Goal: Check status: Check status

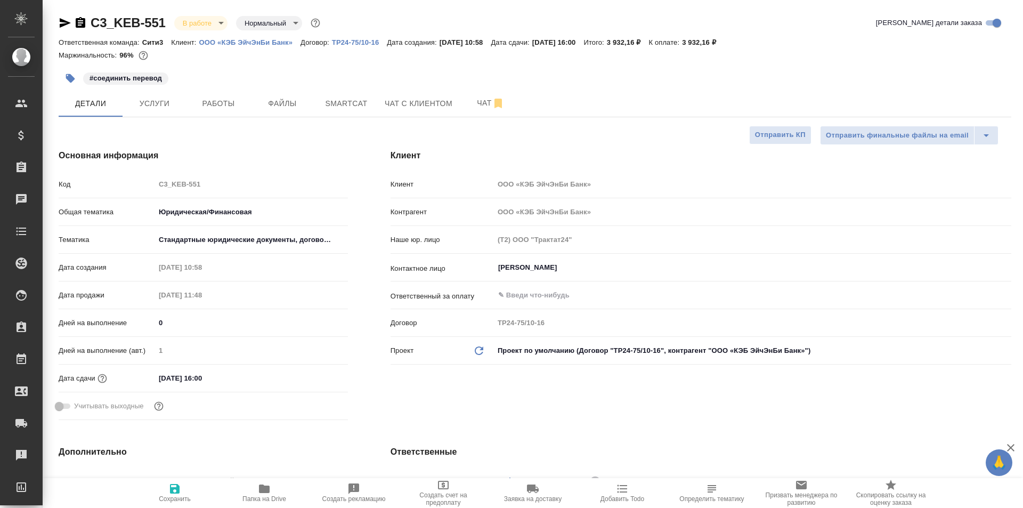
select select "RU"
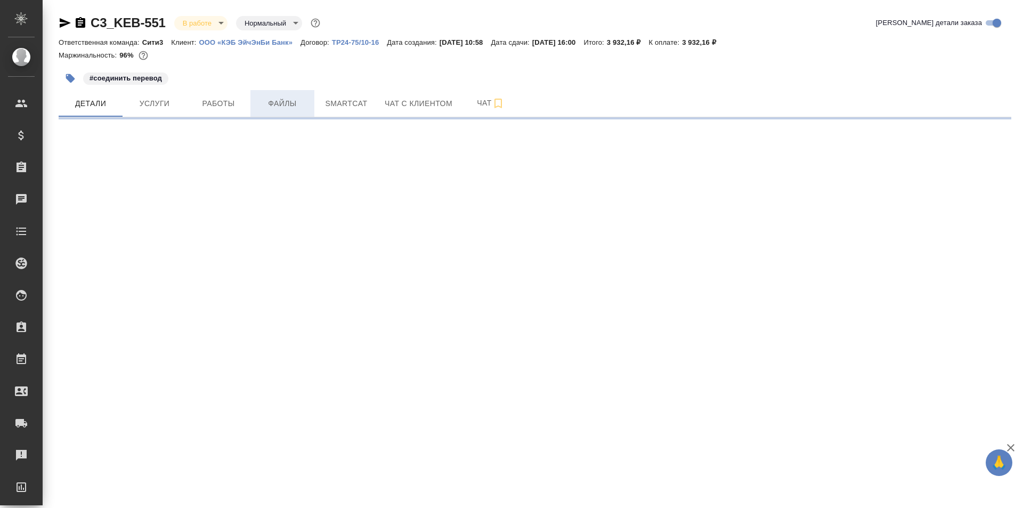
select select "RU"
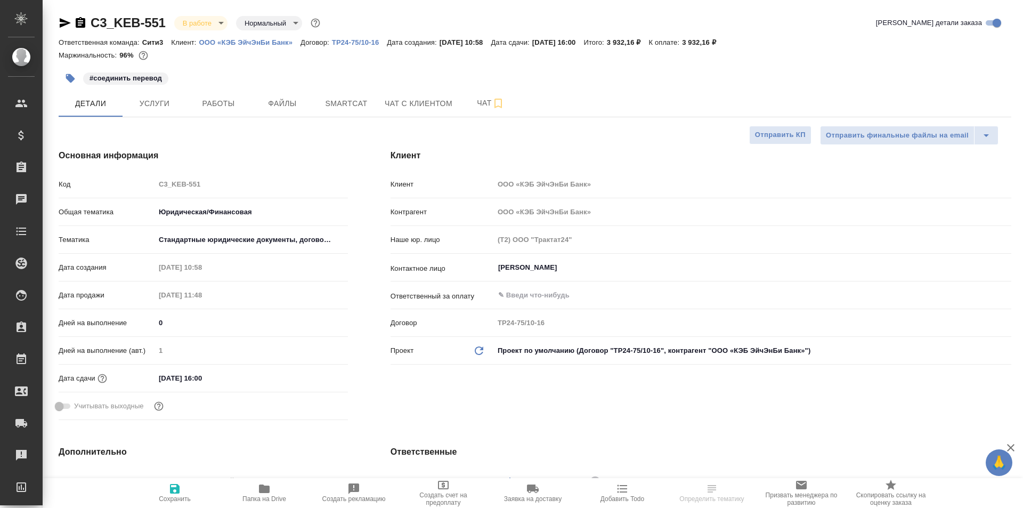
type textarea "x"
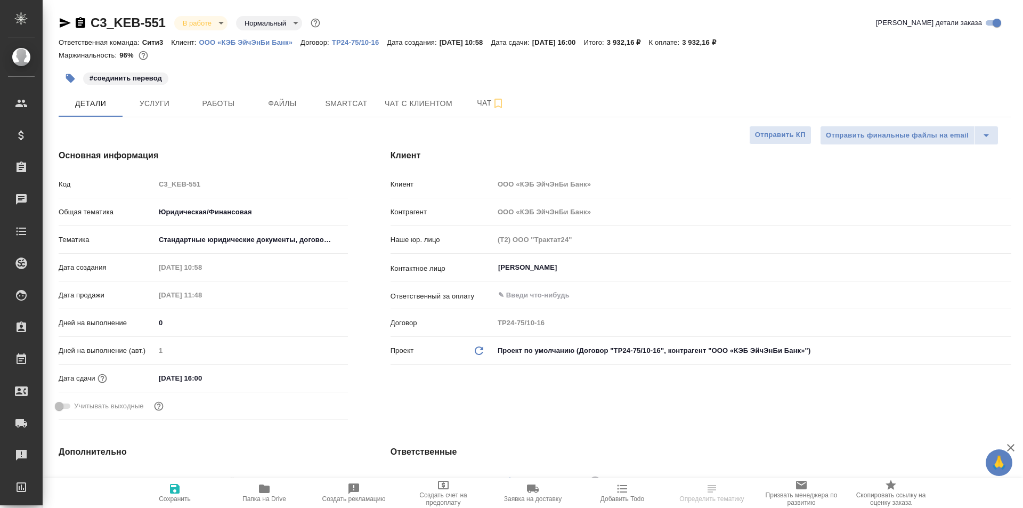
type textarea "x"
click at [239, 106] on span "Работы" at bounding box center [218, 103] width 51 height 13
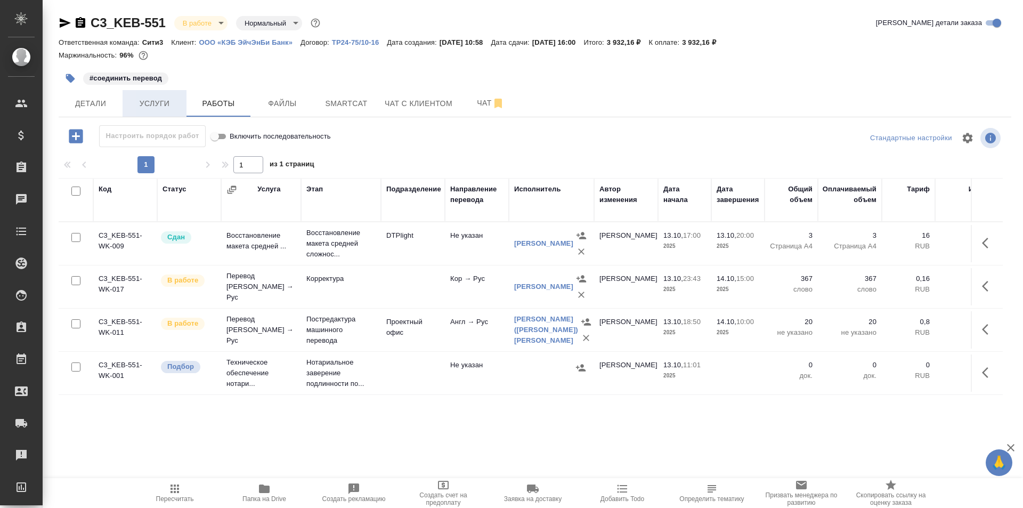
click at [154, 111] on button "Услуги" at bounding box center [155, 103] width 64 height 27
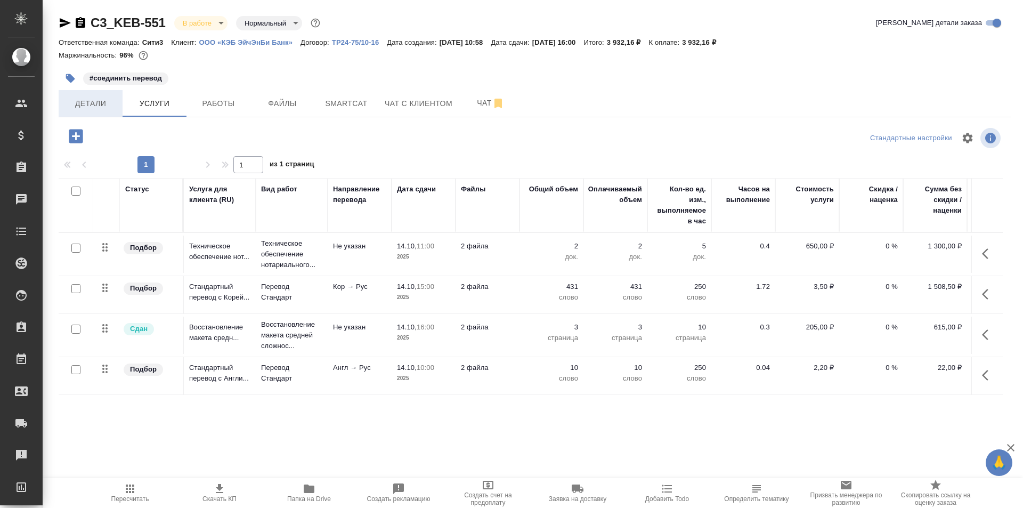
click at [88, 109] on span "Детали" at bounding box center [90, 103] width 51 height 13
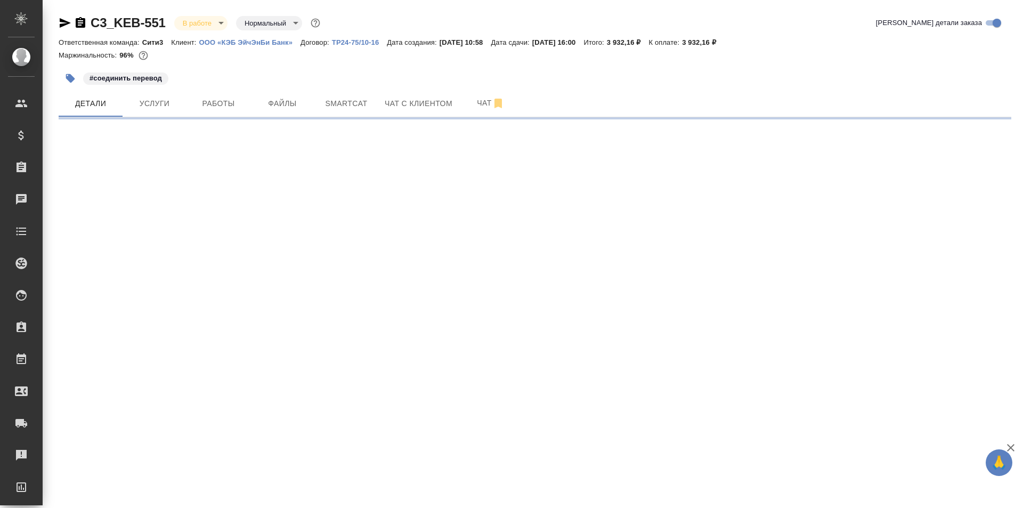
select select "RU"
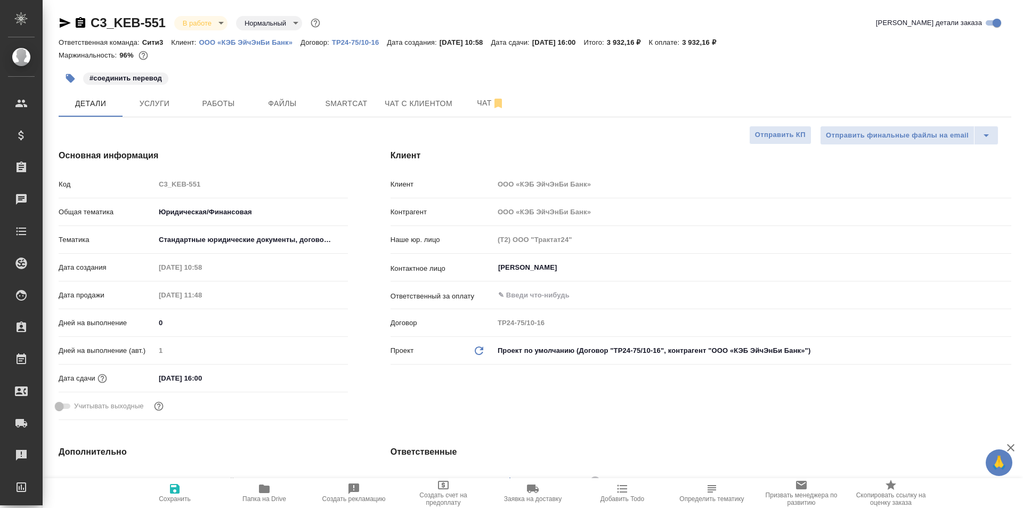
type textarea "x"
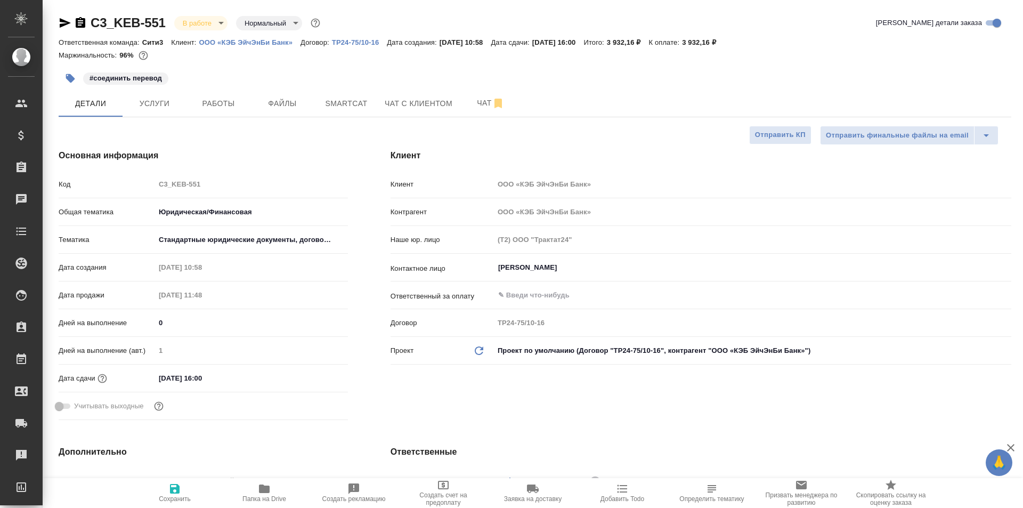
type textarea "x"
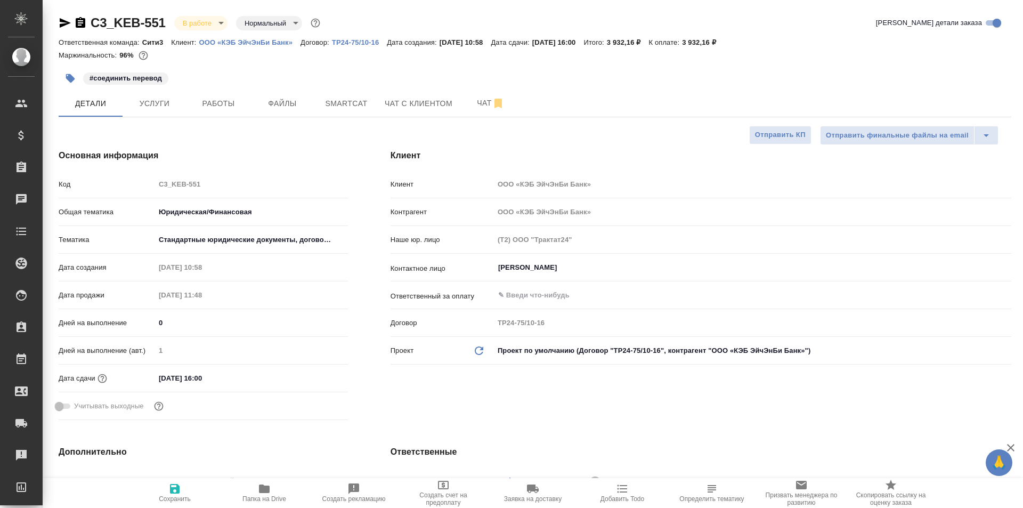
type textarea "x"
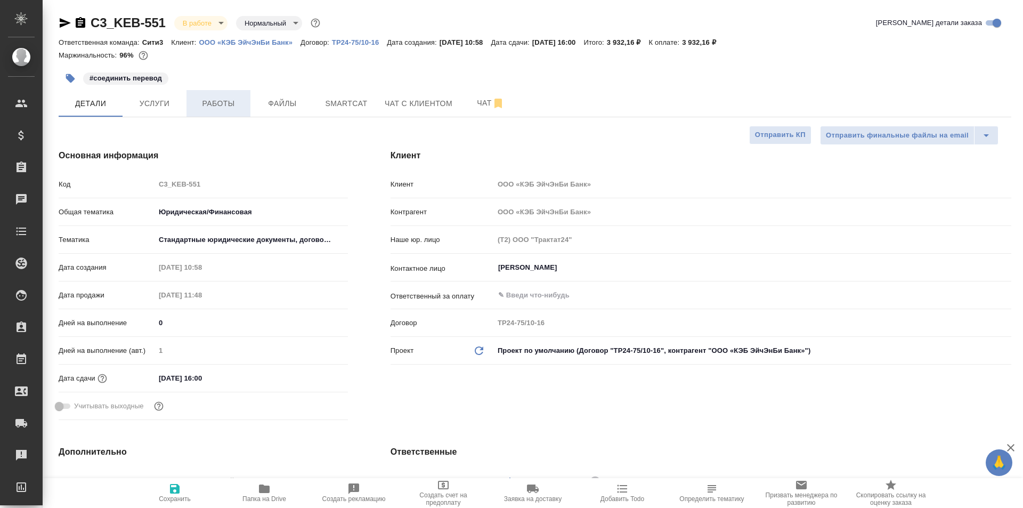
click at [215, 107] on span "Работы" at bounding box center [218, 103] width 51 height 13
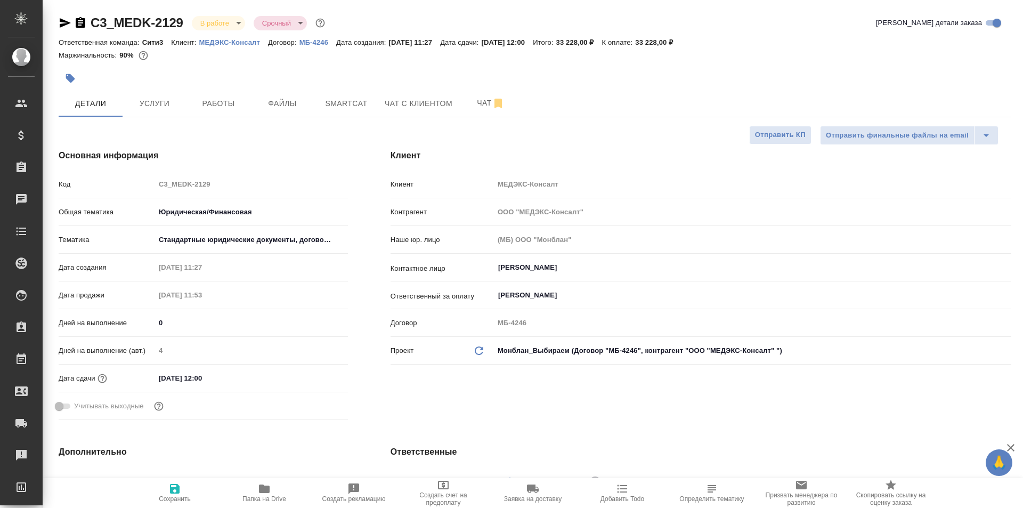
select select "RU"
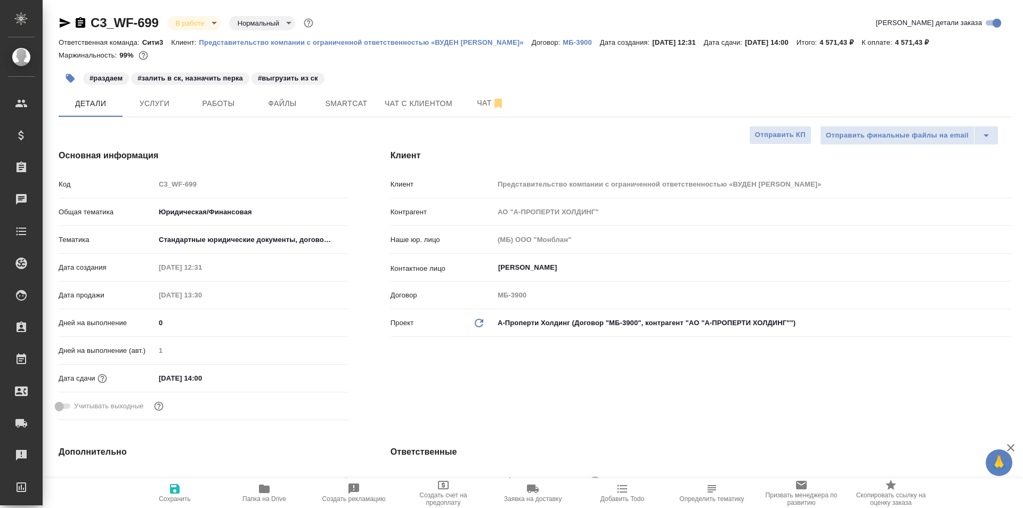
select select "RU"
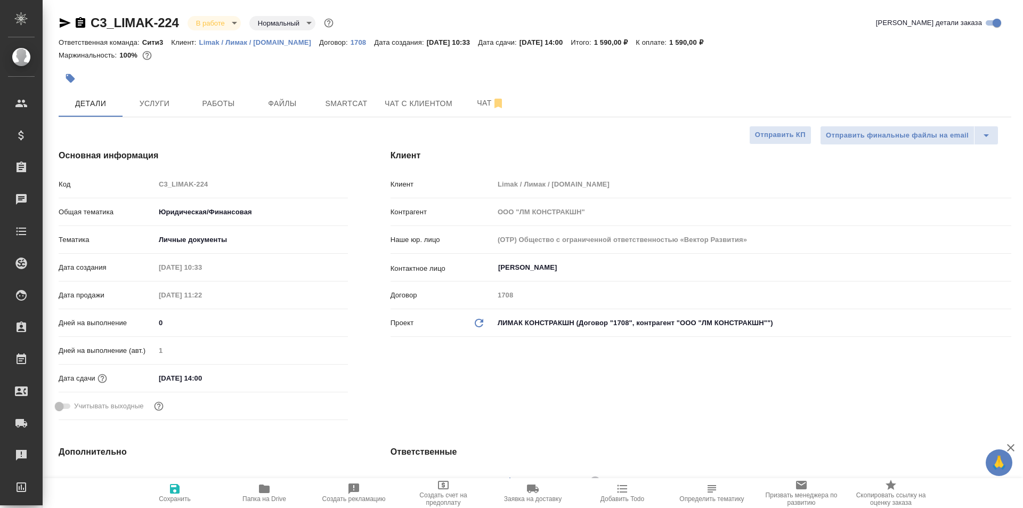
select select "RU"
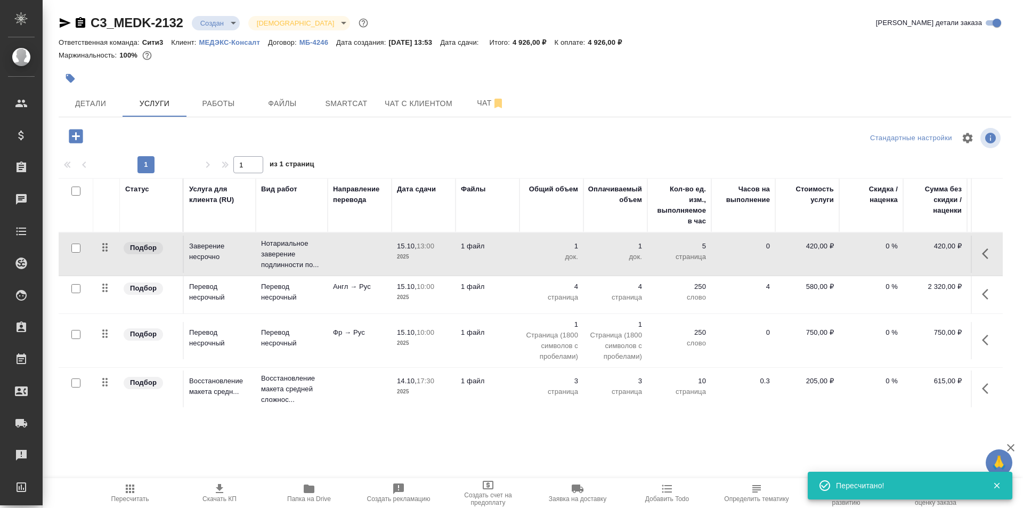
click at [103, 88] on div at bounding box center [376, 78] width 635 height 23
click at [106, 95] on button "Детали" at bounding box center [91, 103] width 64 height 27
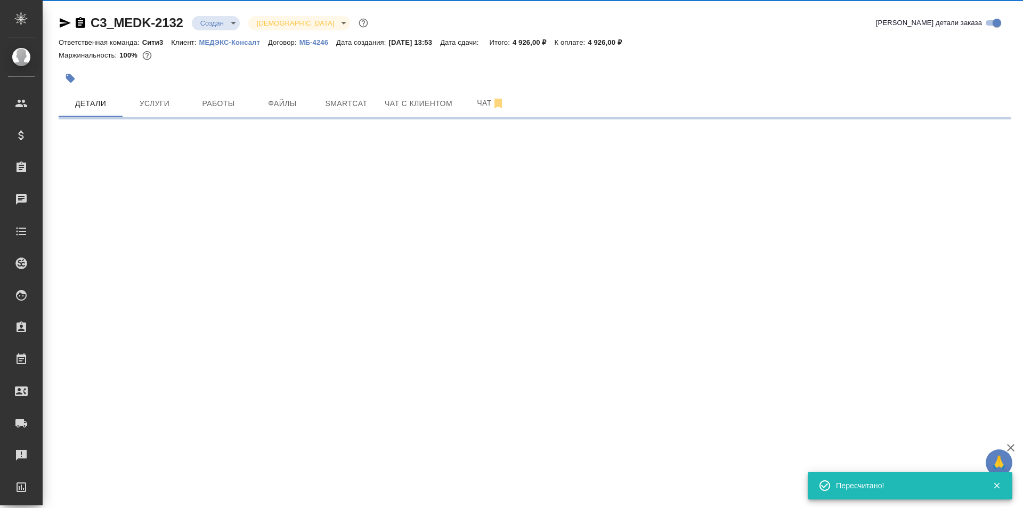
select select "RU"
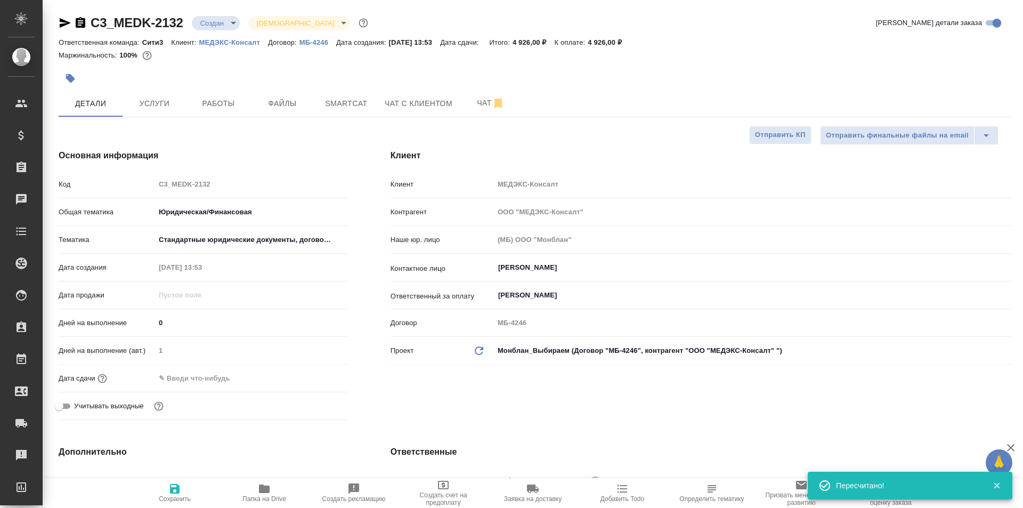
type textarea "x"
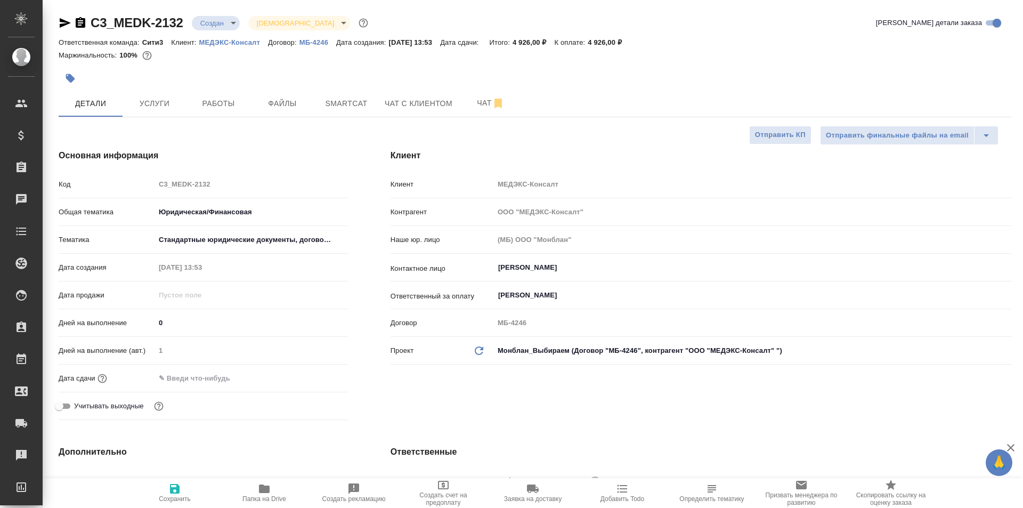
type textarea "x"
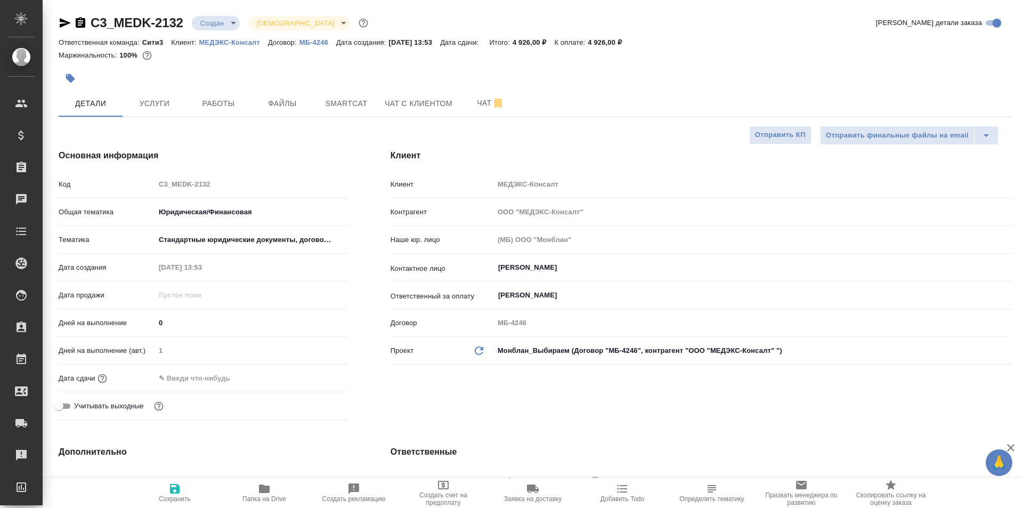
type textarea "x"
